Goal: Information Seeking & Learning: Learn about a topic

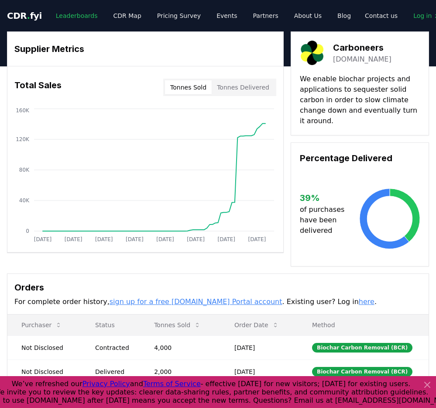
click at [88, 23] on link "Leaderboards" at bounding box center [77, 16] width 56 height 16
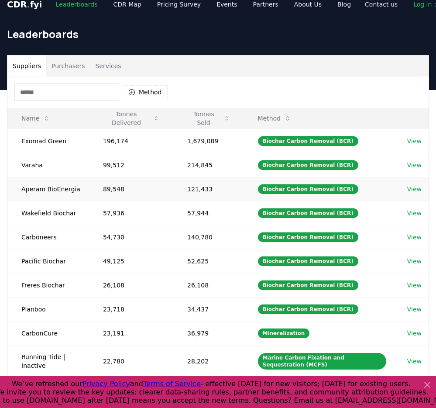
scroll to position [59, 0]
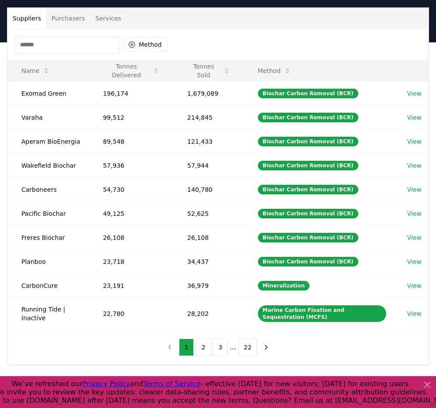
click at [146, 37] on div "Method" at bounding box center [90, 44] width 153 height 17
click at [146, 48] on button "Method" at bounding box center [145, 45] width 45 height 14
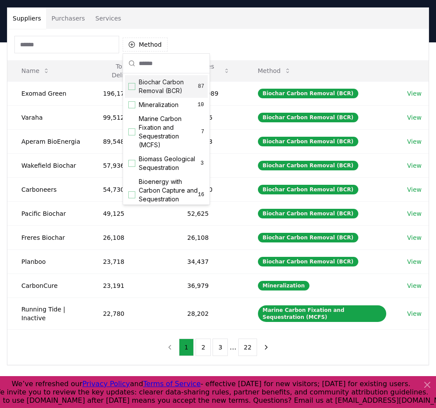
click at [137, 87] on div "Biochar Carbon Removal (BCR) 87" at bounding box center [166, 86] width 83 height 23
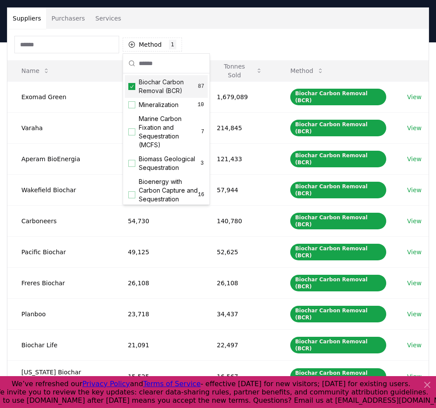
click at [192, 26] on div "Suppliers Purchasers Services" at bounding box center [217, 18] width 421 height 21
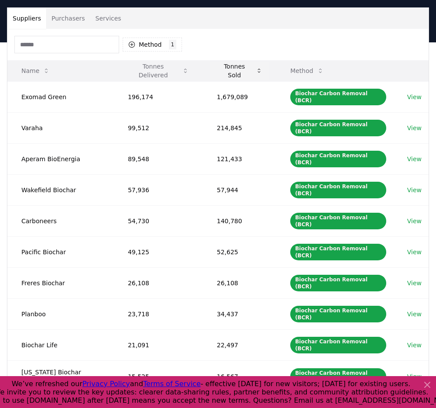
click at [221, 74] on button "Tonnes Sold" at bounding box center [239, 70] width 59 height 17
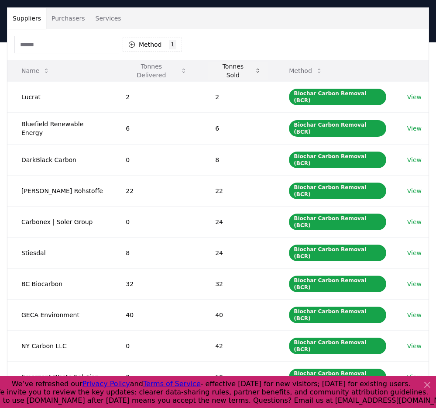
click at [221, 74] on button "Tonnes Sold" at bounding box center [238, 70] width 60 height 17
